Goal: Task Accomplishment & Management: Use online tool/utility

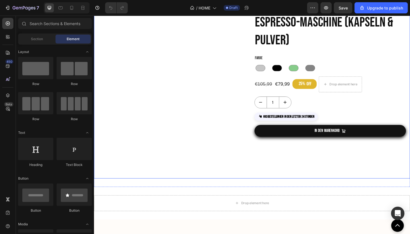
scroll to position [460, 0]
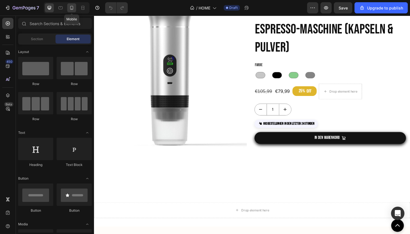
click at [71, 7] on icon at bounding box center [72, 8] width 6 height 6
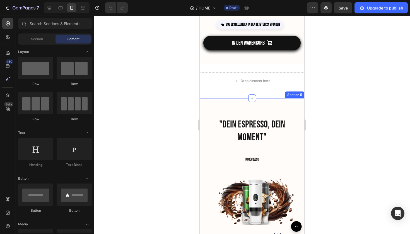
scroll to position [716, 0]
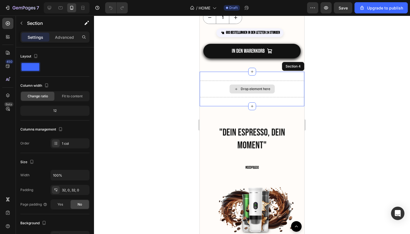
click at [279, 84] on div "Drop element here" at bounding box center [252, 89] width 105 height 17
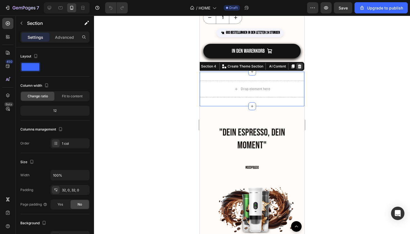
click at [299, 69] on div at bounding box center [299, 66] width 7 height 7
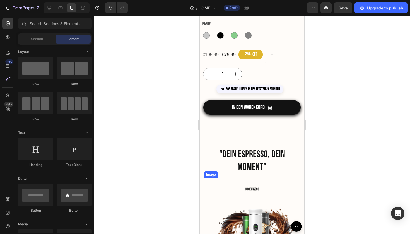
scroll to position [655, 0]
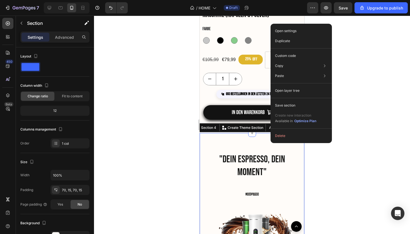
click at [329, 171] on div at bounding box center [252, 125] width 316 height 219
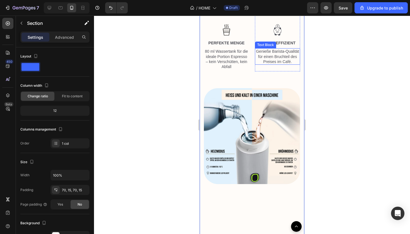
scroll to position [1064, 0]
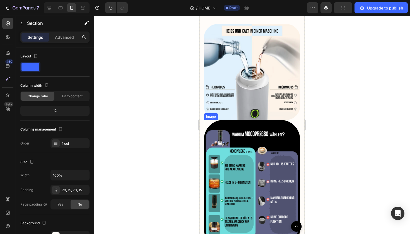
click at [254, 120] on img at bounding box center [252, 184] width 96 height 128
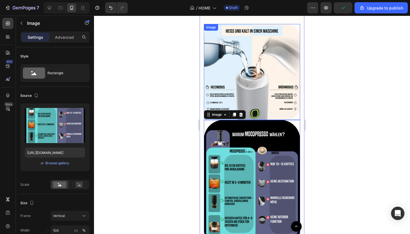
click at [247, 118] on div "Image" at bounding box center [252, 72] width 96 height 96
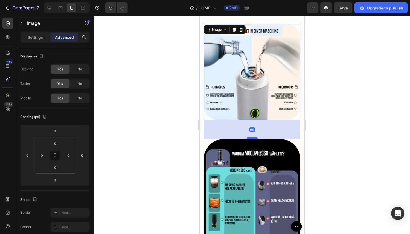
drag, startPoint x: 249, startPoint y: 118, endPoint x: 252, endPoint y: 138, distance: 20.3
click at [252, 139] on div at bounding box center [252, 139] width 11 height 2
type input "74"
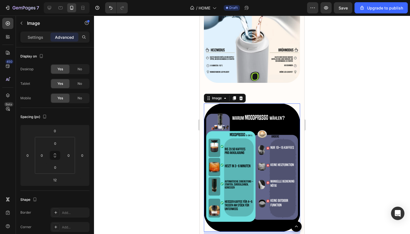
scroll to position [1169, 0]
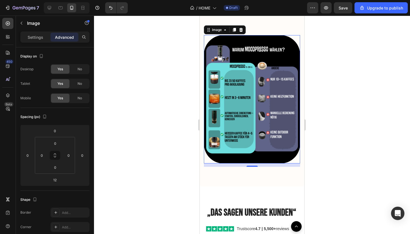
click at [147, 159] on div at bounding box center [252, 125] width 316 height 219
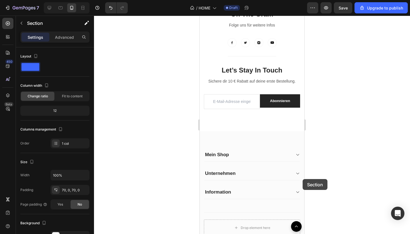
scroll to position [1631, 0]
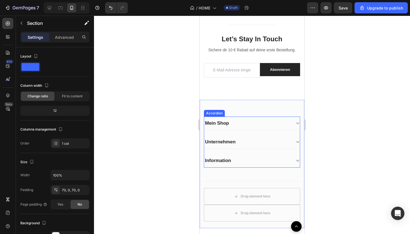
click at [295, 149] on div "Unternehmen" at bounding box center [252, 142] width 96 height 14
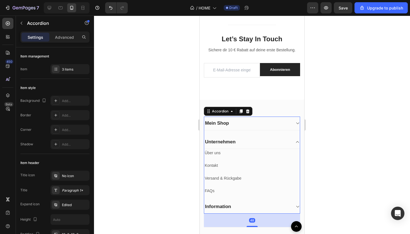
click at [296, 126] on icon at bounding box center [298, 123] width 4 height 4
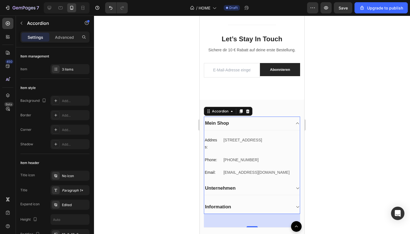
click at [296, 126] on icon at bounding box center [298, 123] width 4 height 4
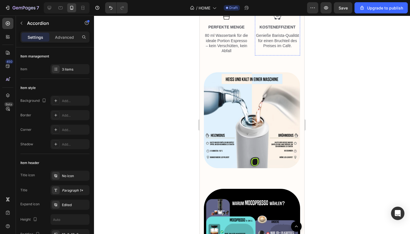
scroll to position [1028, 0]
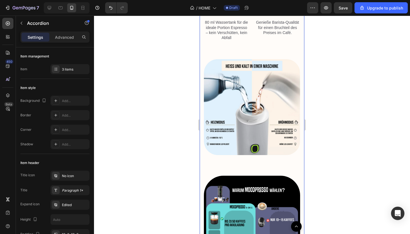
click at [295, 163] on div ""DEIN ESPRESSO, DEIN MOMENT" Heading Image Image Row Image BEQUEM Text Block Fr…" at bounding box center [252, 43] width 96 height 529
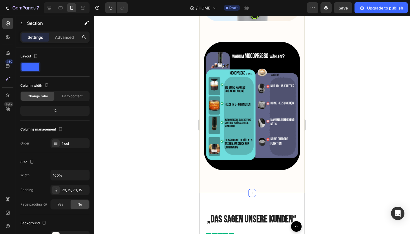
scroll to position [1088, 0]
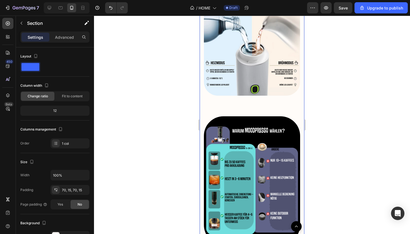
click at [348, 128] on div at bounding box center [252, 125] width 316 height 219
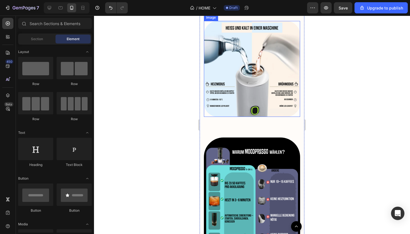
scroll to position [1096, 0]
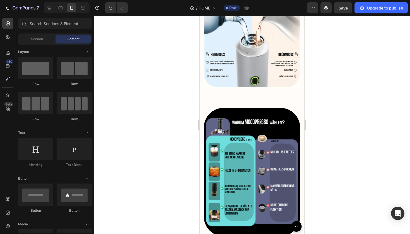
click at [251, 85] on img at bounding box center [252, 39] width 96 height 96
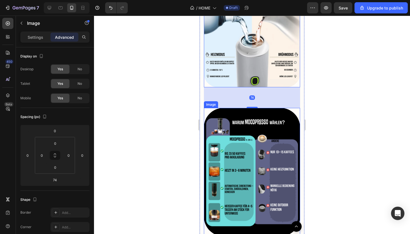
click at [323, 98] on div at bounding box center [252, 125] width 316 height 219
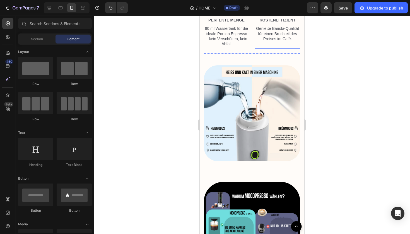
scroll to position [1027, 0]
